Goal: Information Seeking & Learning: Learn about a topic

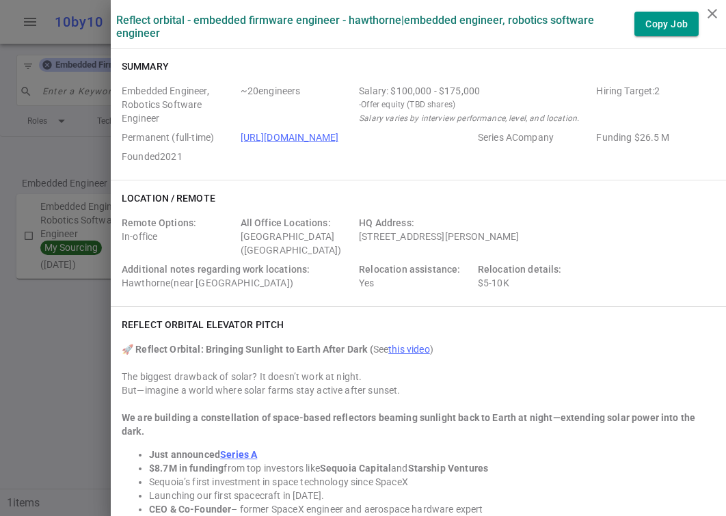
click at [107, 50] on div at bounding box center [363, 258] width 726 height 516
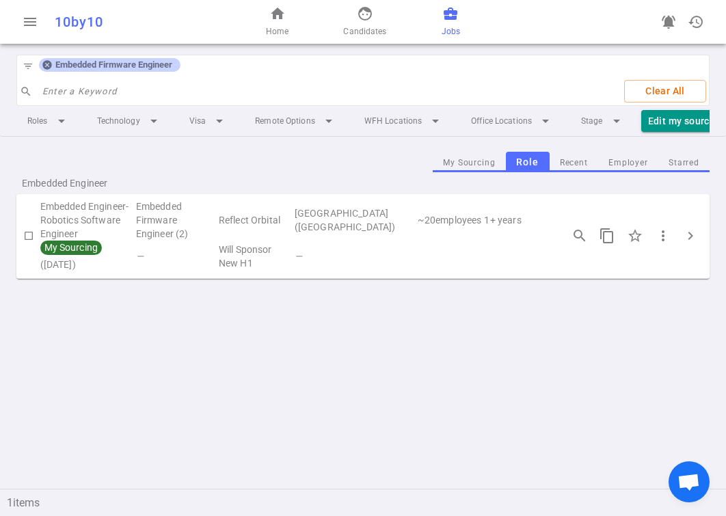
click at [49, 63] on icon at bounding box center [47, 64] width 11 height 11
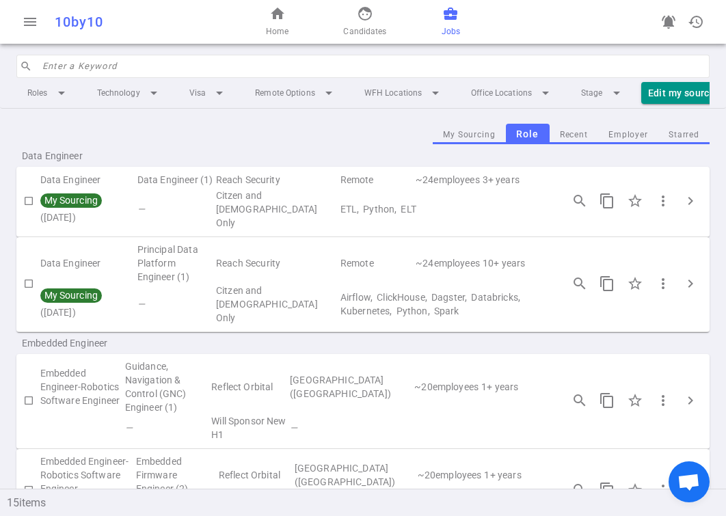
click at [62, 63] on input "search" at bounding box center [371, 66] width 659 height 22
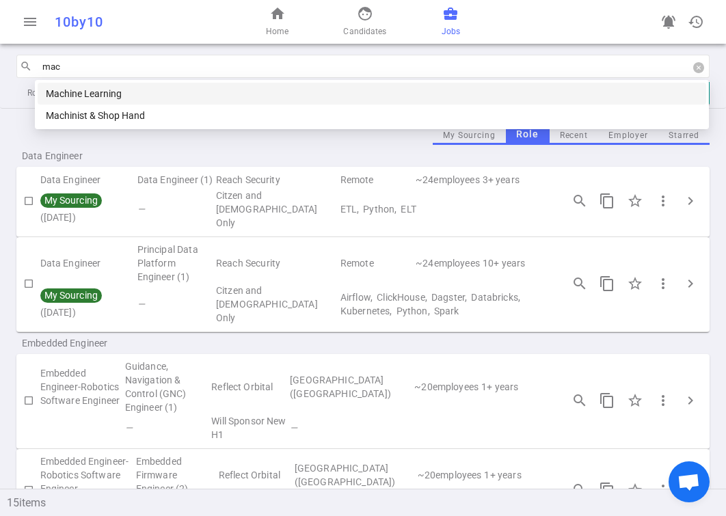
type input "mach"
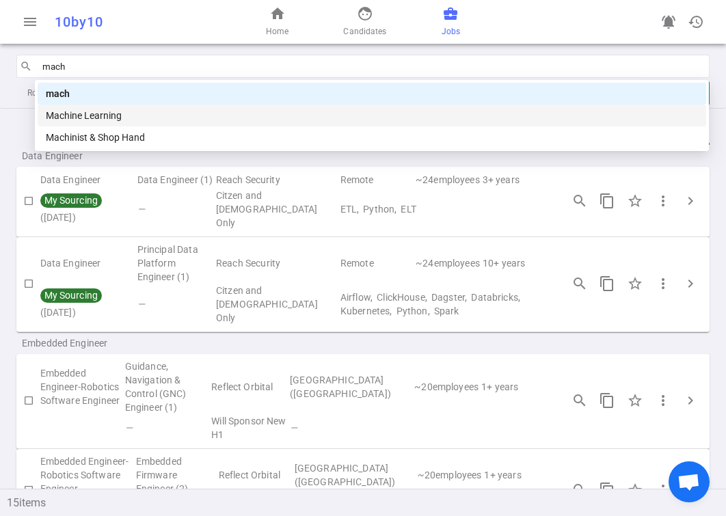
click at [94, 114] on div "Machine Learning" at bounding box center [372, 115] width 652 height 15
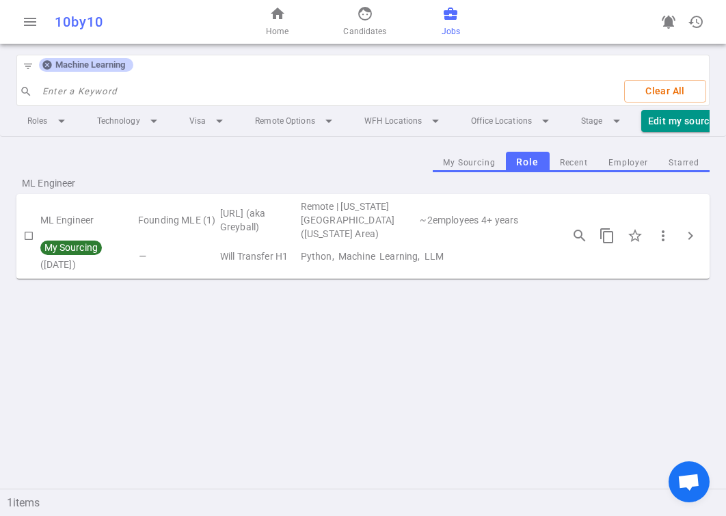
click at [176, 213] on td "Founding MLE (1)" at bounding box center [178, 220] width 82 height 41
click at [692, 237] on span "chevron_right" at bounding box center [690, 236] width 16 height 16
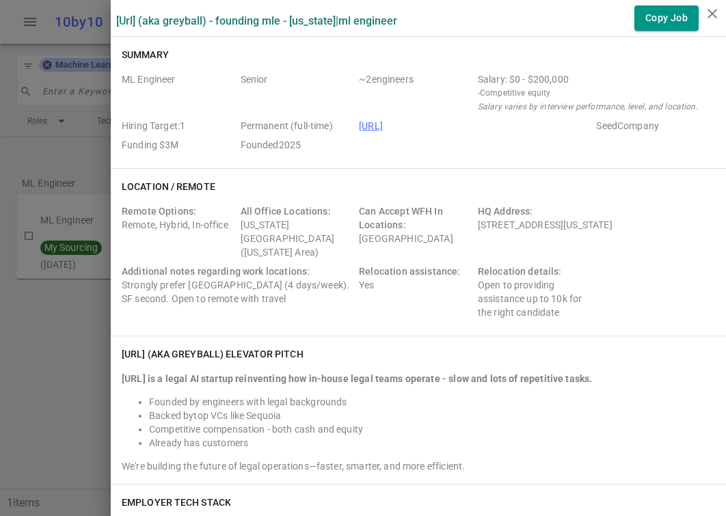
click at [88, 36] on div at bounding box center [363, 258] width 726 height 516
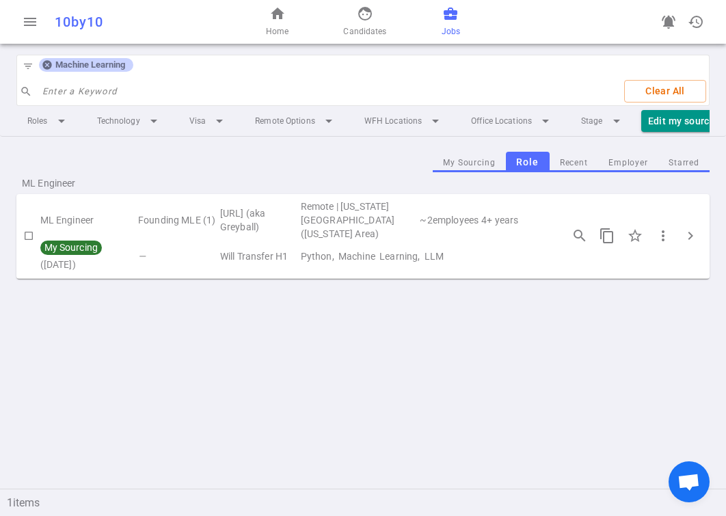
click at [49, 70] on icon at bounding box center [47, 64] width 11 height 11
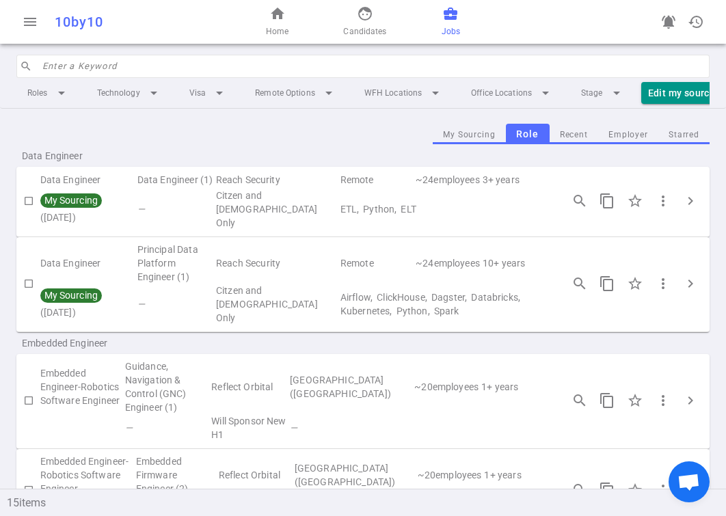
click at [62, 67] on input "search" at bounding box center [371, 66] width 659 height 22
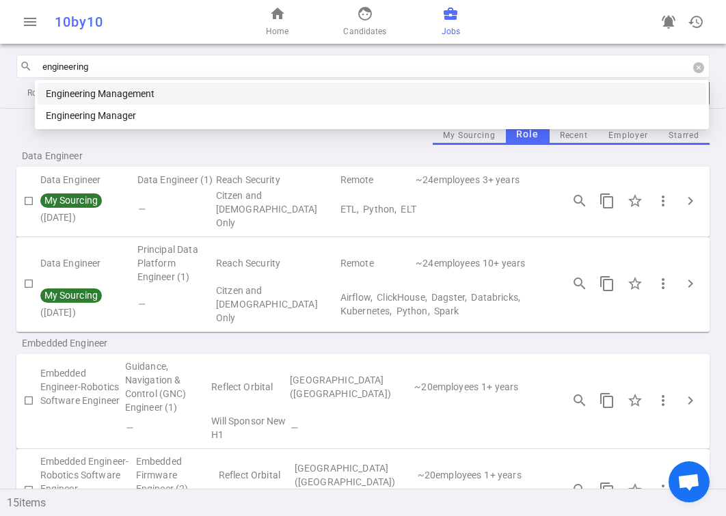
type input "engineering m"
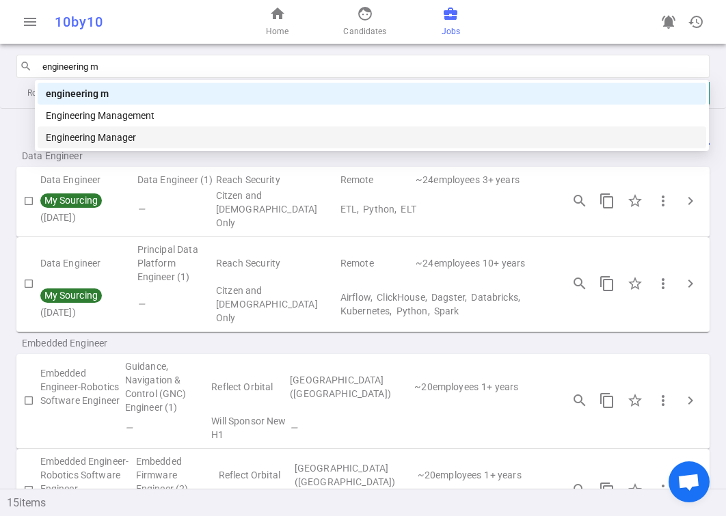
click at [72, 132] on div "Engineering Manager" at bounding box center [372, 137] width 652 height 15
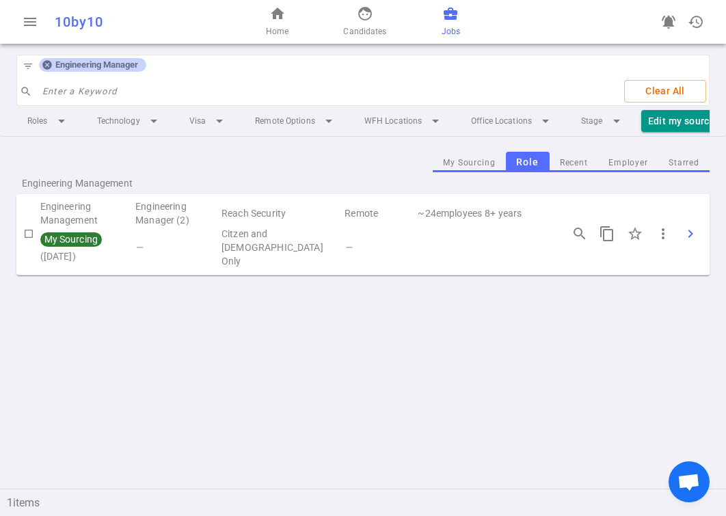
click at [702, 230] on button "chevron_right" at bounding box center [690, 233] width 27 height 27
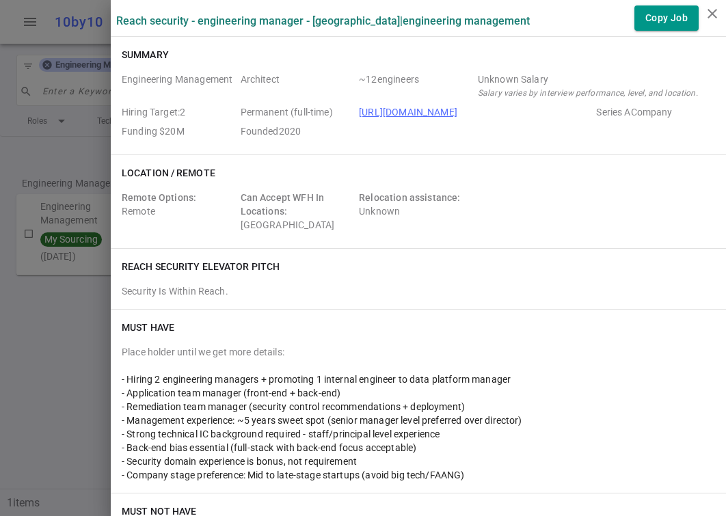
click at [90, 49] on div at bounding box center [363, 258] width 726 height 516
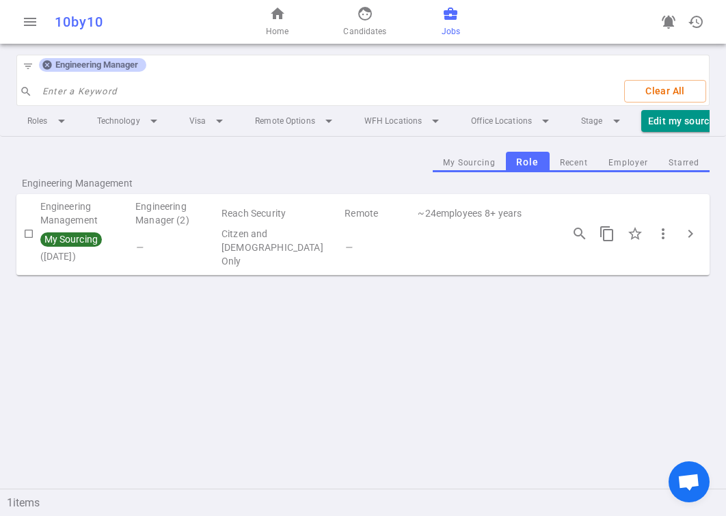
click at [48, 66] on icon at bounding box center [47, 64] width 11 height 11
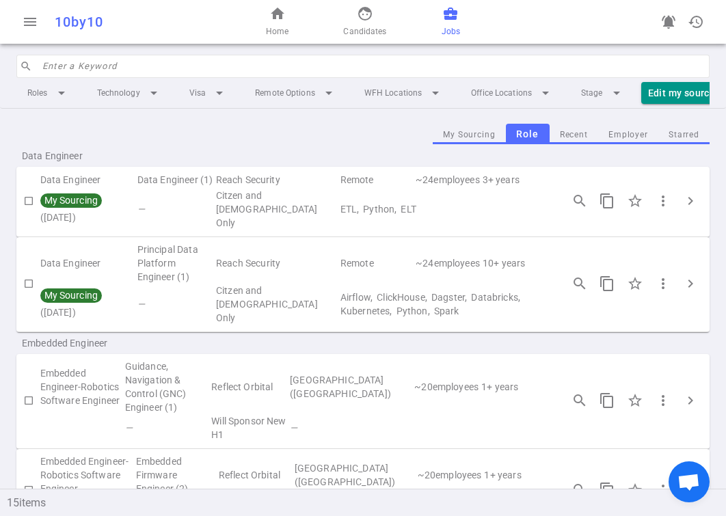
click at [59, 67] on input "search" at bounding box center [371, 66] width 659 height 22
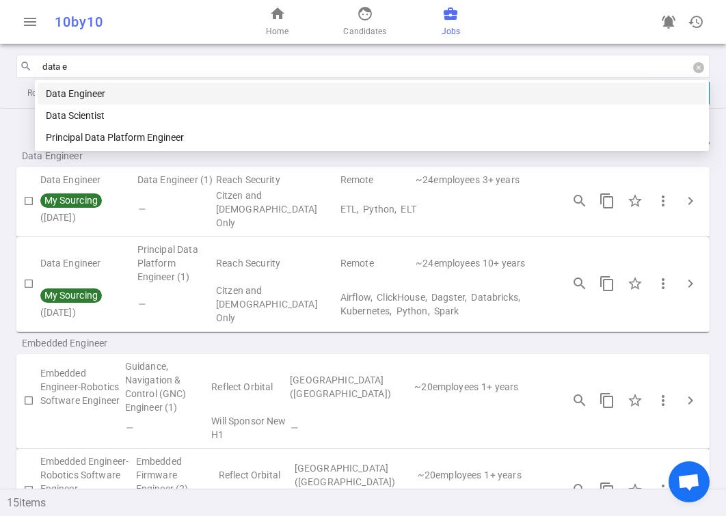
type input "data en"
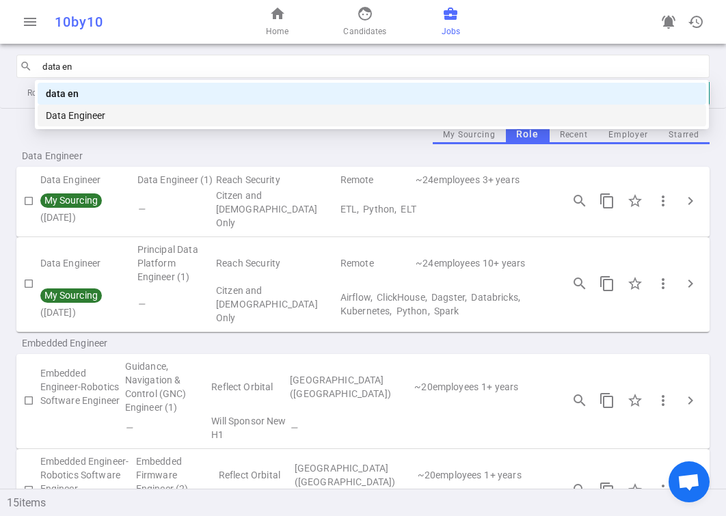
click at [71, 114] on div "Data Engineer" at bounding box center [372, 115] width 652 height 15
